Goal: Information Seeking & Learning: Learn about a topic

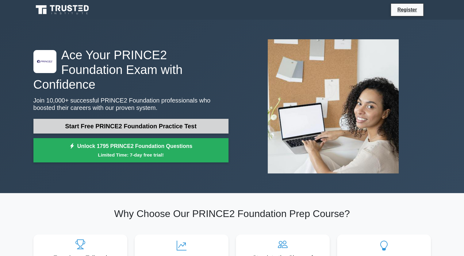
drag, startPoint x: 0, startPoint y: 0, endPoint x: 181, endPoint y: 121, distance: 218.1
click at [181, 121] on link "Start Free PRINCE2 Foundation Practice Test" at bounding box center [130, 126] width 195 height 15
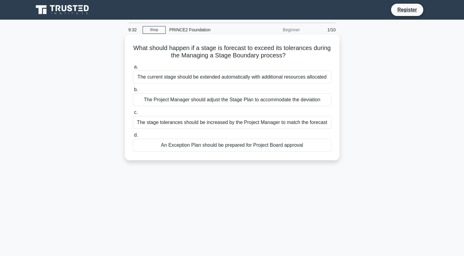
click at [190, 86] on label "b. The Project Manager should adjust the Stage Plan to accommodate the deviation" at bounding box center [232, 96] width 199 height 20
click at [133, 88] on input "b. The Project Manager should adjust the Stage Plan to accommodate the deviation" at bounding box center [133, 90] width 0 height 4
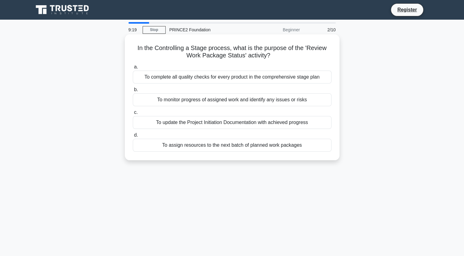
click at [215, 121] on div "To update the Project Initiation Documentation with achieved progress" at bounding box center [232, 122] width 199 height 13
click at [133, 114] on input "c. To update the Project Initiation Documentation with achieved progress" at bounding box center [133, 112] width 0 height 4
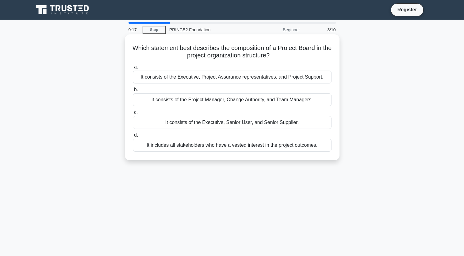
click at [235, 100] on div "It consists of the Project Manager, Change Authority, and Team Managers." at bounding box center [232, 99] width 199 height 13
click at [133, 92] on input "b. It consists of the Project Manager, Change Authority, and Team Managers." at bounding box center [133, 90] width 0 height 4
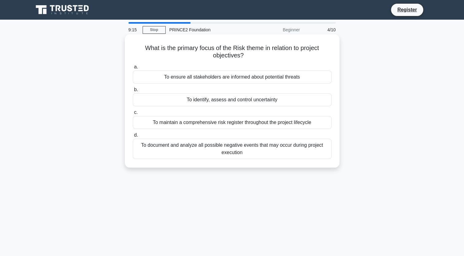
click at [192, 143] on div "To document and analyze all possible negative events that may occur during proj…" at bounding box center [232, 149] width 199 height 20
click at [133, 137] on input "d. To document and analyze all possible negative events that may occur during p…" at bounding box center [133, 135] width 0 height 4
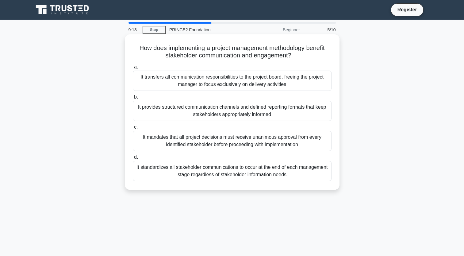
click at [206, 86] on div "It transfers all communication responsibilities to the project board, freeing t…" at bounding box center [232, 81] width 199 height 20
click at [133, 69] on input "a. It transfers all communication responsibilities to the project board, freein…" at bounding box center [133, 67] width 0 height 4
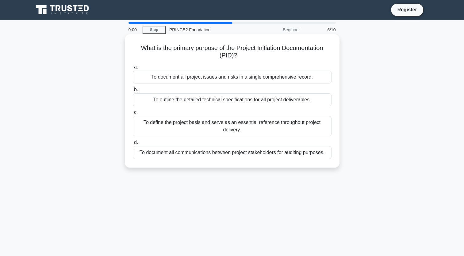
click at [199, 127] on div "To define the project basis and serve as an essential reference throughout proj…" at bounding box center [232, 126] width 199 height 20
click at [133, 114] on input "c. To define the project basis and serve as an essential reference throughout p…" at bounding box center [133, 112] width 0 height 4
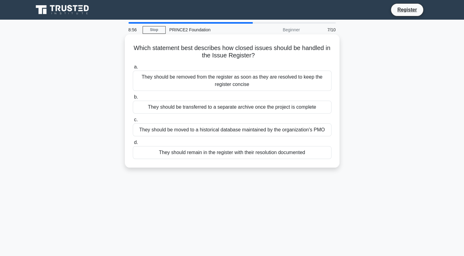
click at [263, 86] on div "They should be removed from the register as soon as they are resolved to keep t…" at bounding box center [232, 81] width 199 height 20
click at [133, 69] on input "a. They should be removed from the register as soon as they are resolved to kee…" at bounding box center [133, 67] width 0 height 4
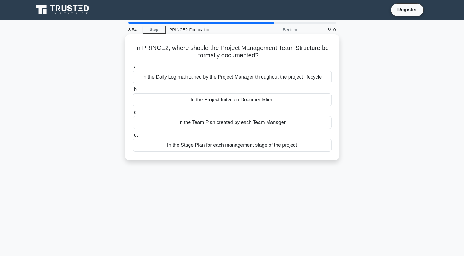
click at [212, 104] on div "In the Project Initiation Documentation" at bounding box center [232, 99] width 199 height 13
click at [133, 92] on input "b. In the Project Initiation Documentation" at bounding box center [133, 90] width 0 height 4
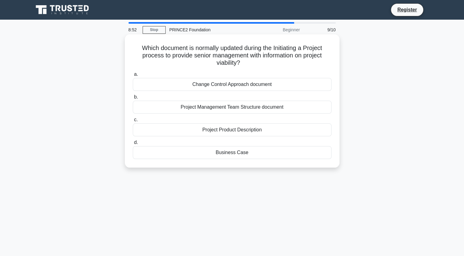
click at [222, 129] on div "Project Product Description" at bounding box center [232, 129] width 199 height 13
click at [133, 122] on input "c. Project Product Description" at bounding box center [133, 120] width 0 height 4
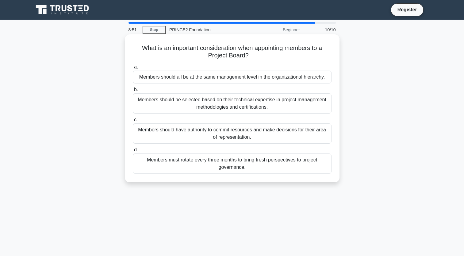
click at [198, 80] on div "Members should all be at the same management level in the organizational hierar…" at bounding box center [232, 77] width 199 height 13
click at [133, 69] on input "a. Members should all be at the same management level in the organizational hie…" at bounding box center [133, 67] width 0 height 4
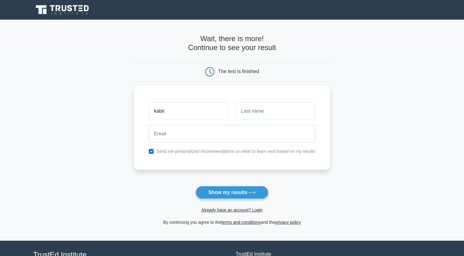
type input "kabir"
click at [254, 108] on input "text" at bounding box center [275, 111] width 79 height 18
type input "jodhun"
click at [196, 186] on button "Show my results" at bounding box center [232, 192] width 72 height 13
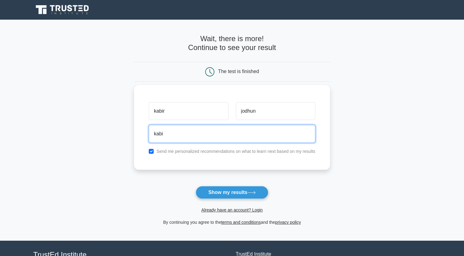
type input "kabirjodhun77@gmail.com"
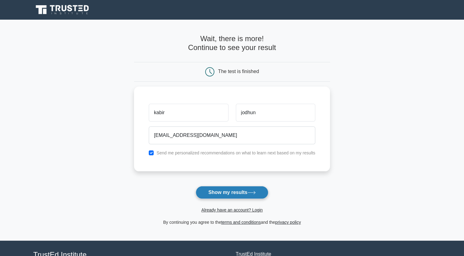
click at [231, 192] on button "Show my results" at bounding box center [232, 192] width 72 height 13
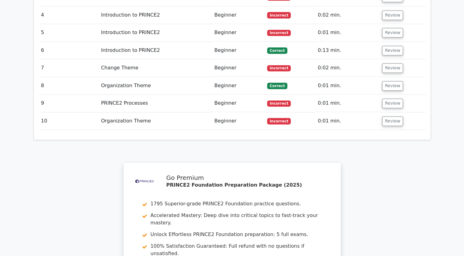
scroll to position [911, 0]
